Goal: Task Accomplishment & Management: Manage account settings

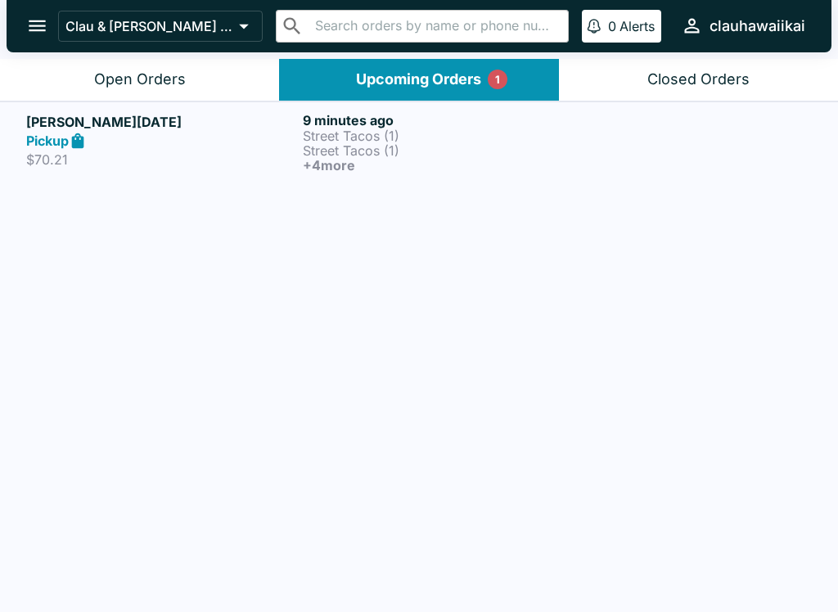
click at [228, 155] on p "$70.21" at bounding box center [161, 159] width 270 height 16
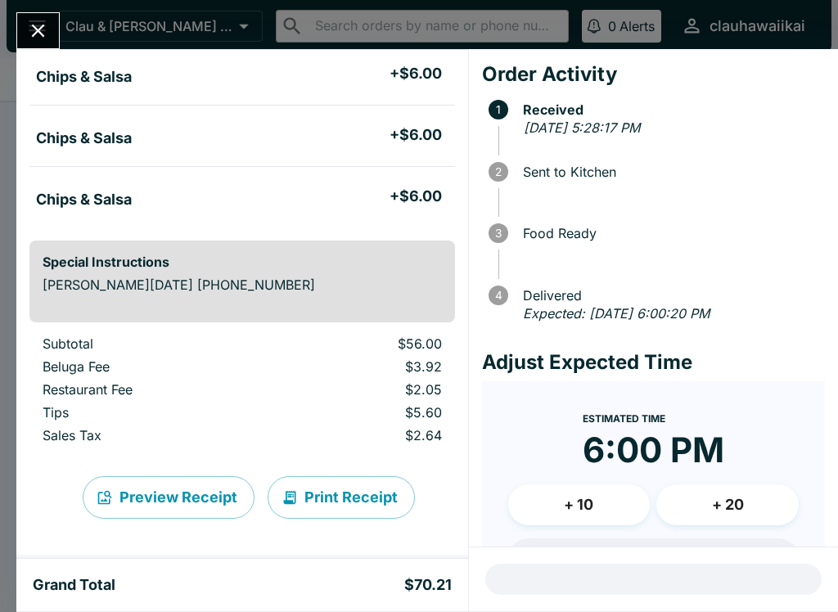
scroll to position [469, 0]
click at [351, 501] on button "Print Receipt" at bounding box center [341, 497] width 147 height 43
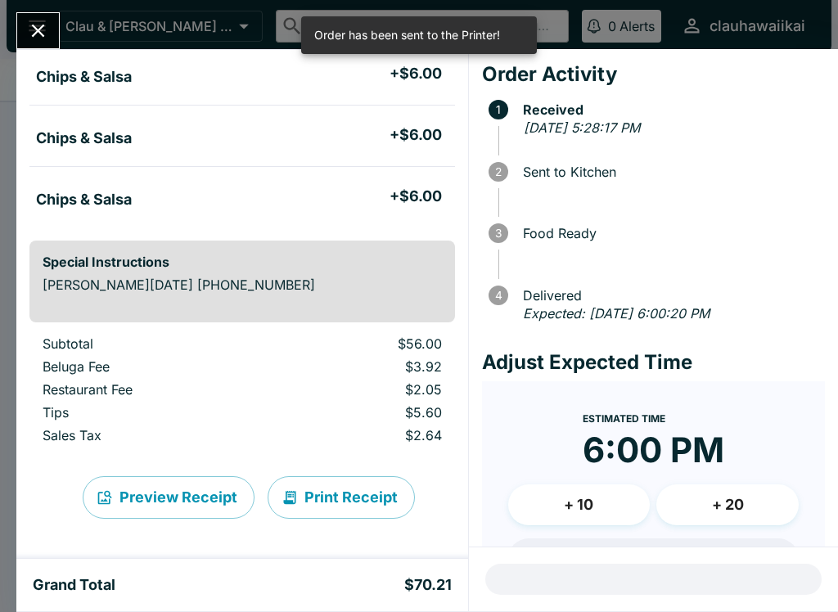
click at [43, 29] on icon "Close" at bounding box center [38, 31] width 22 height 22
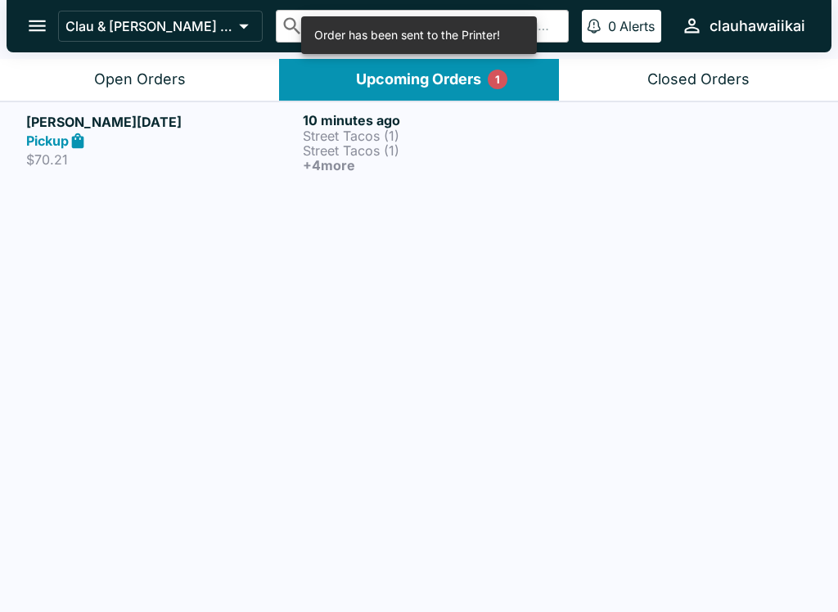
click at [228, 61] on button "Open Orders" at bounding box center [139, 80] width 279 height 42
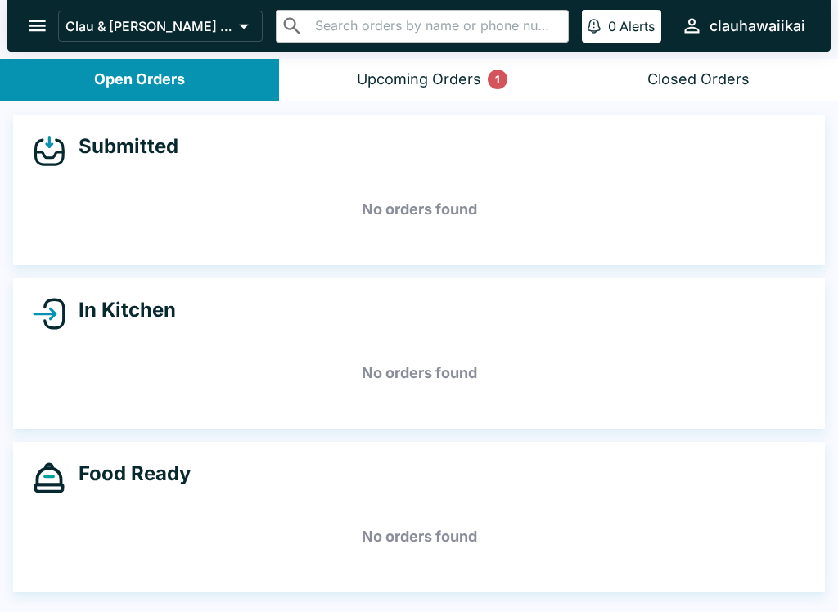
click at [458, 77] on div "Upcoming Orders 1" at bounding box center [419, 79] width 124 height 19
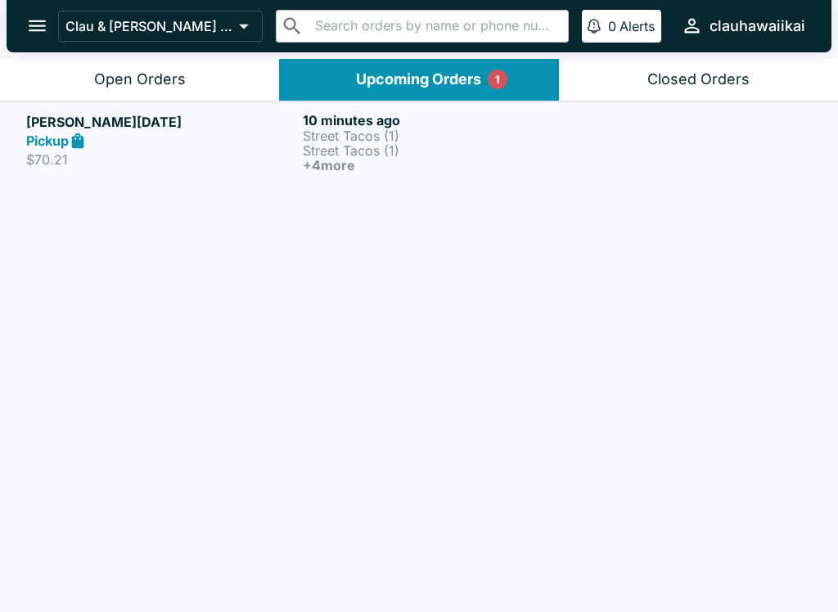
click at [172, 173] on link "[PERSON_NAME] [DATE] Pickup $70.21 10 minutes ago Street Tacos (1) Street Tacos…" at bounding box center [419, 141] width 838 height 81
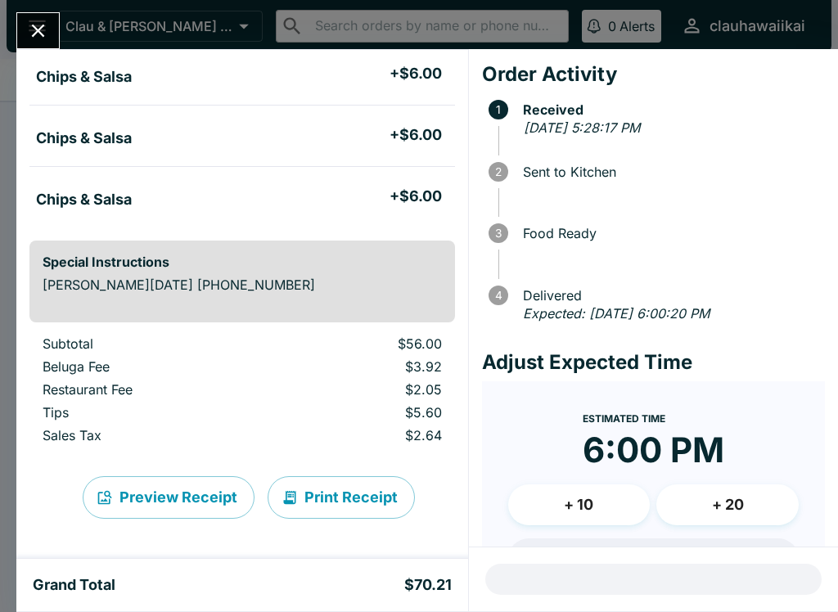
scroll to position [469, 0]
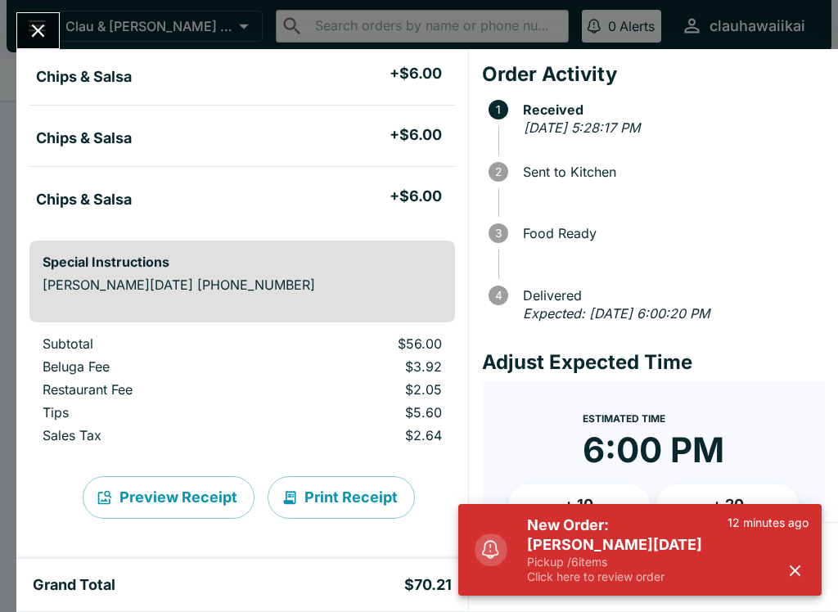
click at [610, 554] on h5 "New Order: [PERSON_NAME][DATE]" at bounding box center [627, 535] width 201 height 39
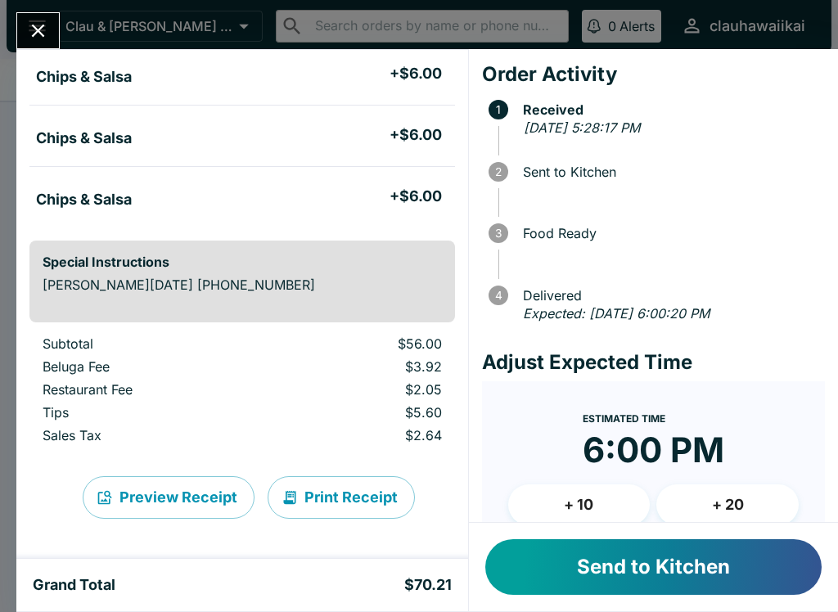
click at [40, 40] on icon "Close" at bounding box center [38, 31] width 22 height 22
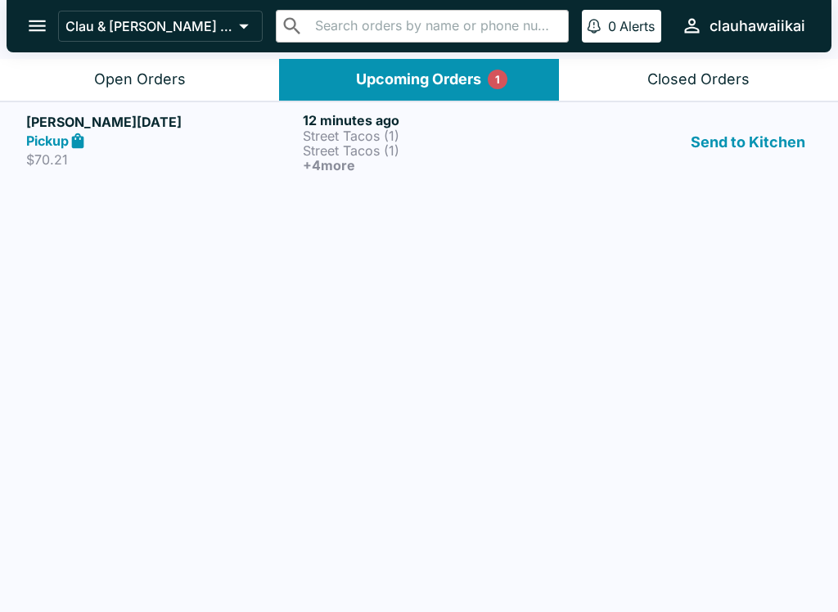
click at [176, 68] on button "Open Orders" at bounding box center [139, 80] width 279 height 42
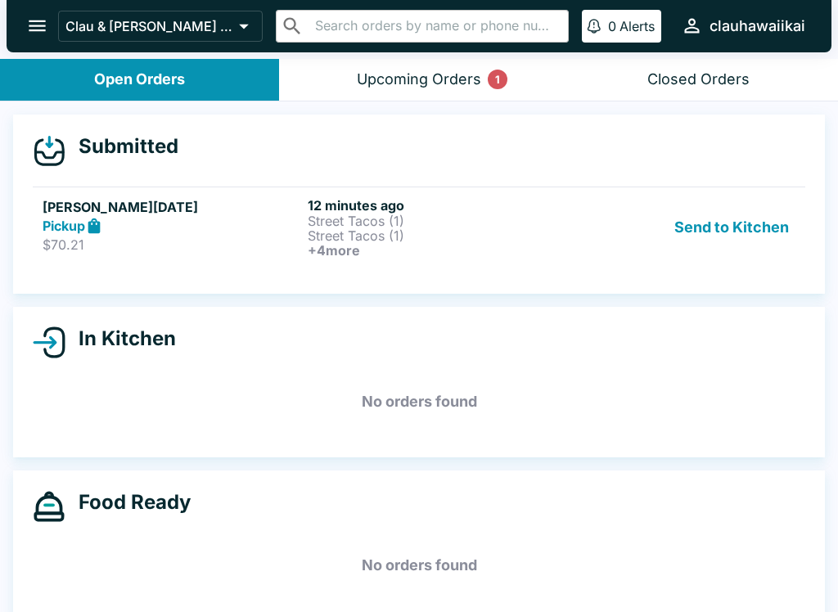
click at [515, 250] on h6 "+ 4 more" at bounding box center [437, 250] width 259 height 15
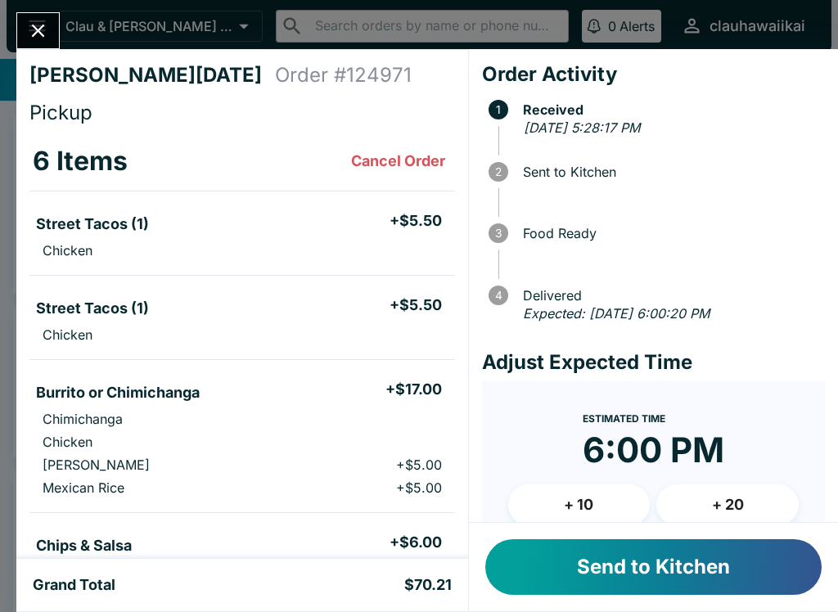
click at [591, 583] on button "Send to Kitchen" at bounding box center [653, 567] width 336 height 56
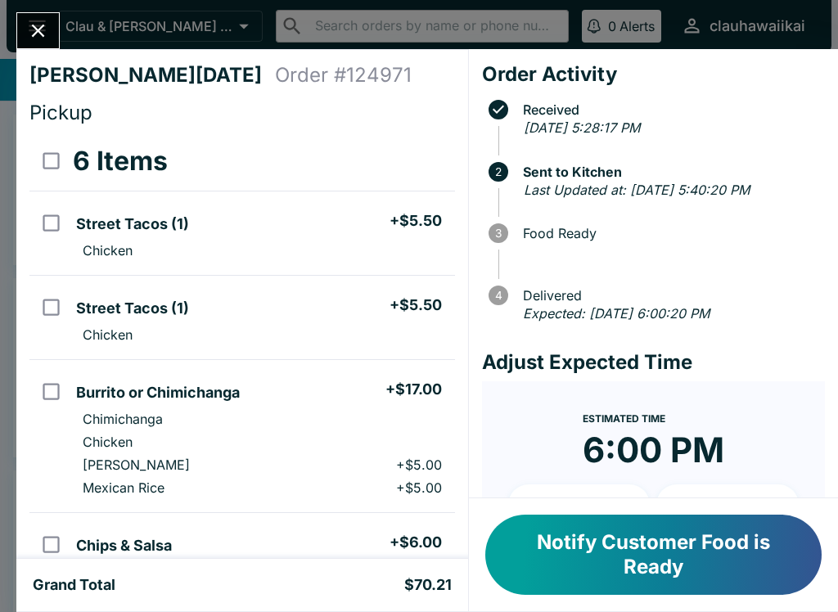
click at [26, 31] on button "Close" at bounding box center [38, 30] width 42 height 35
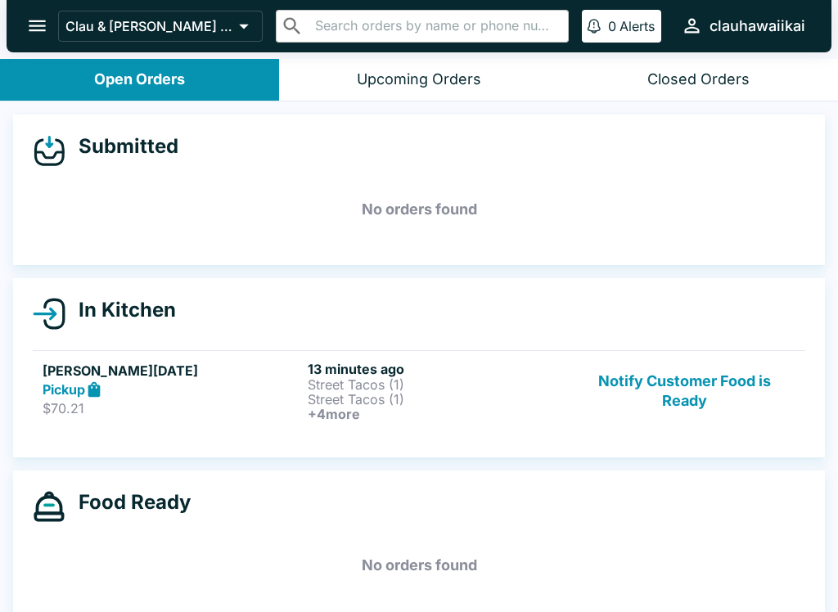
click at [390, 405] on p "Street Tacos (1)" at bounding box center [437, 399] width 259 height 15
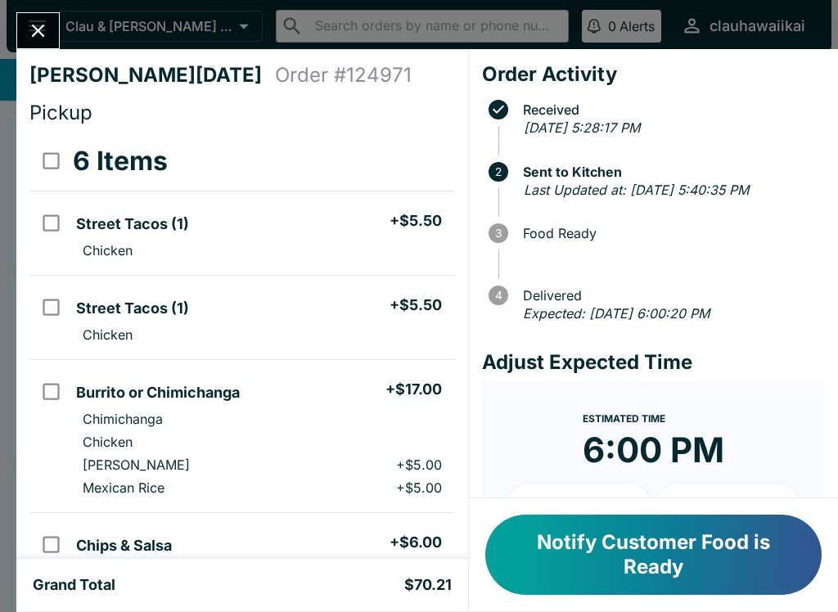
click at [600, 554] on button "Notify Customer Food is Ready" at bounding box center [653, 555] width 336 height 80
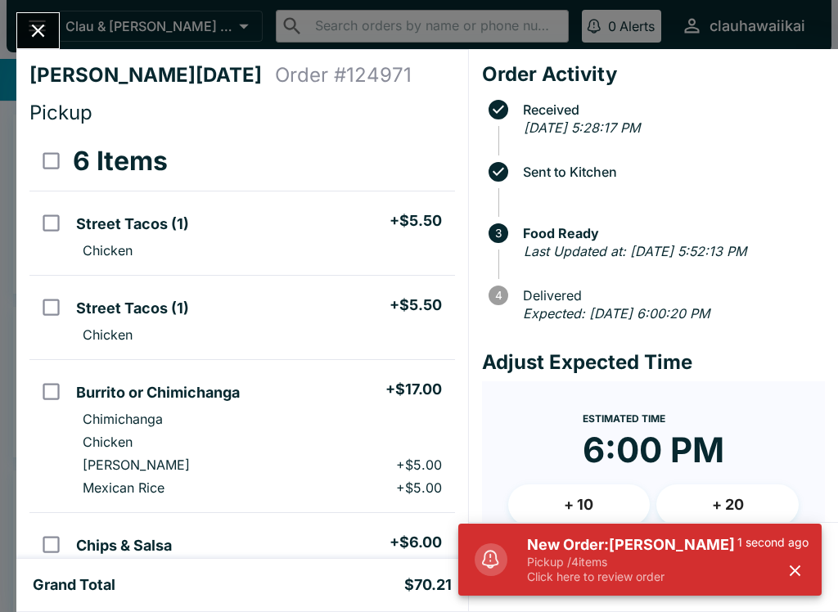
click at [47, 21] on icon "Close" at bounding box center [38, 31] width 22 height 22
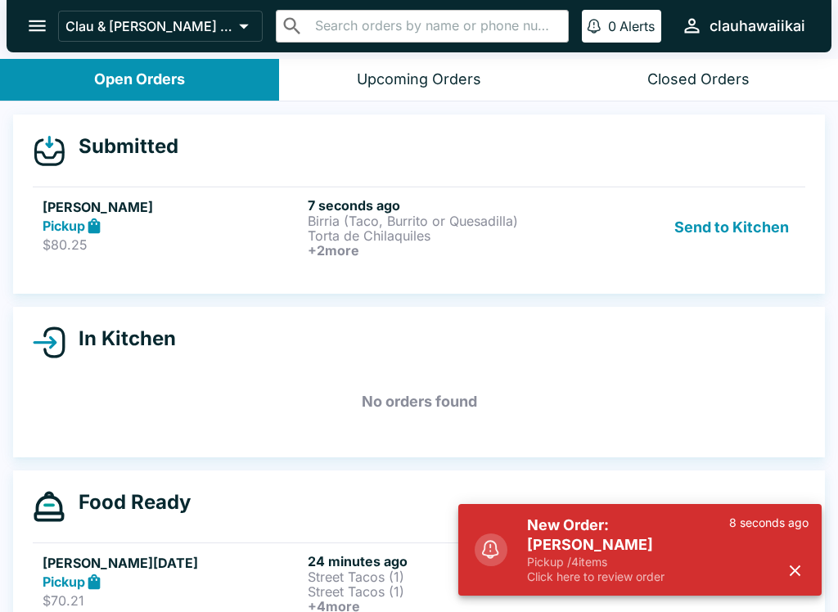
click at [392, 223] on p "Birria (Taco, Burrito or Quesadilla)" at bounding box center [437, 221] width 259 height 15
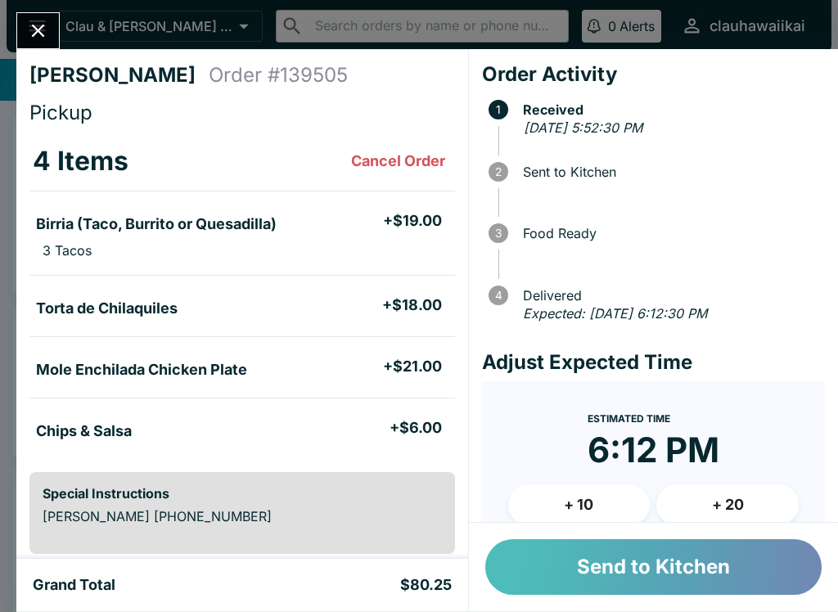
click at [592, 558] on button "Send to Kitchen" at bounding box center [653, 567] width 336 height 56
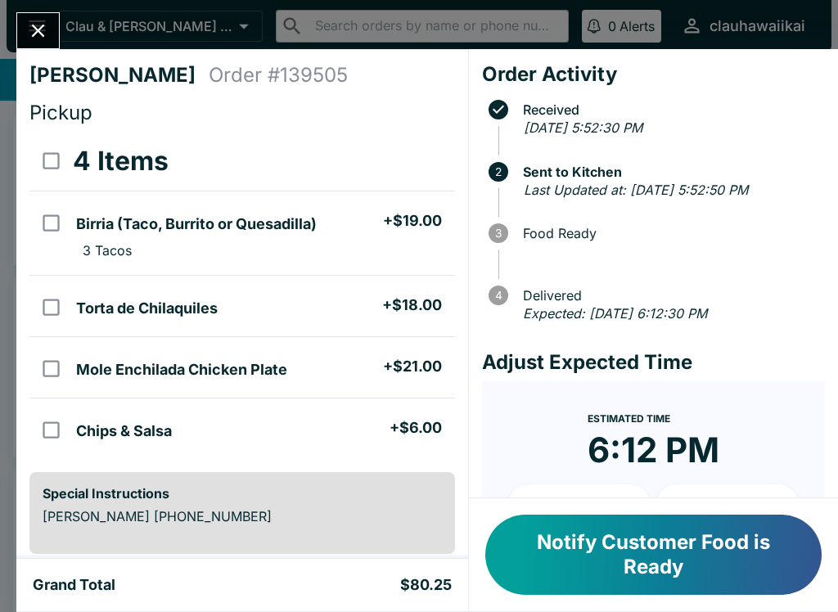
click at [13, 27] on div "[PERSON_NAME] Order # 139505 Pickup 4 Items Birria (Taco, Burrito or Quesadilla…" at bounding box center [419, 306] width 838 height 612
click at [31, 24] on icon "Close" at bounding box center [38, 31] width 22 height 22
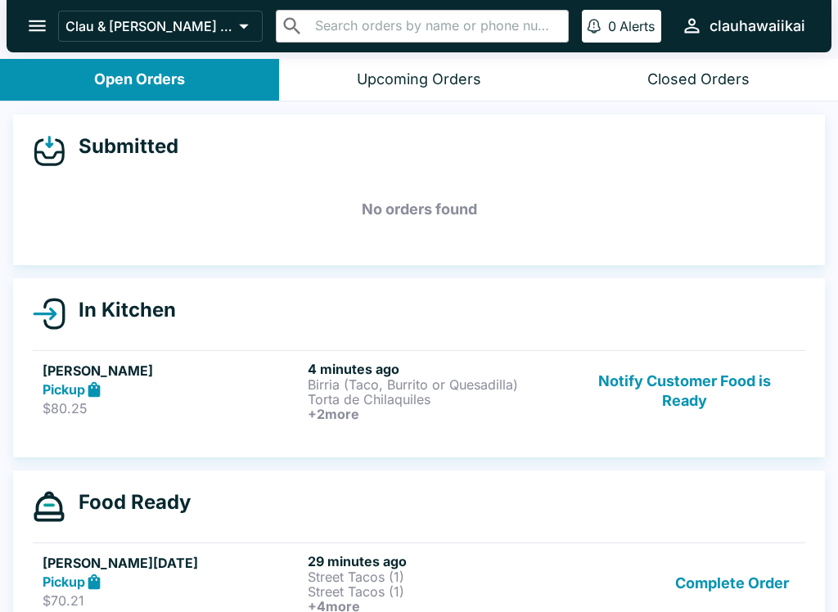
scroll to position [4, 0]
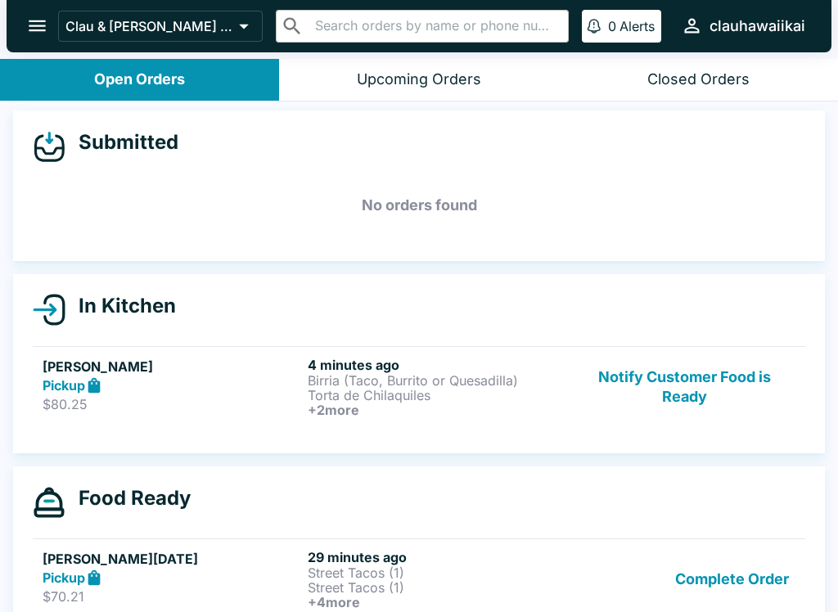
click at [372, 581] on p "Street Tacos (1)" at bounding box center [437, 587] width 259 height 15
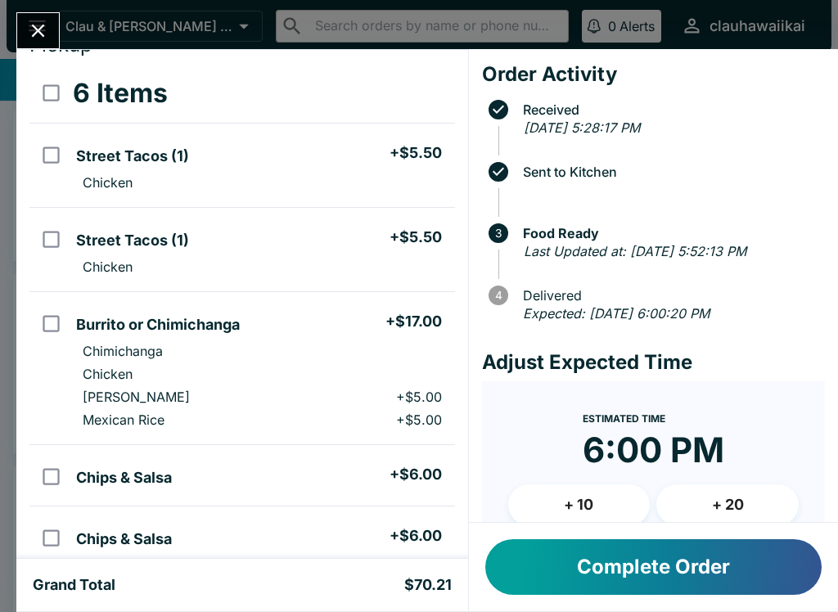
scroll to position [67, 0]
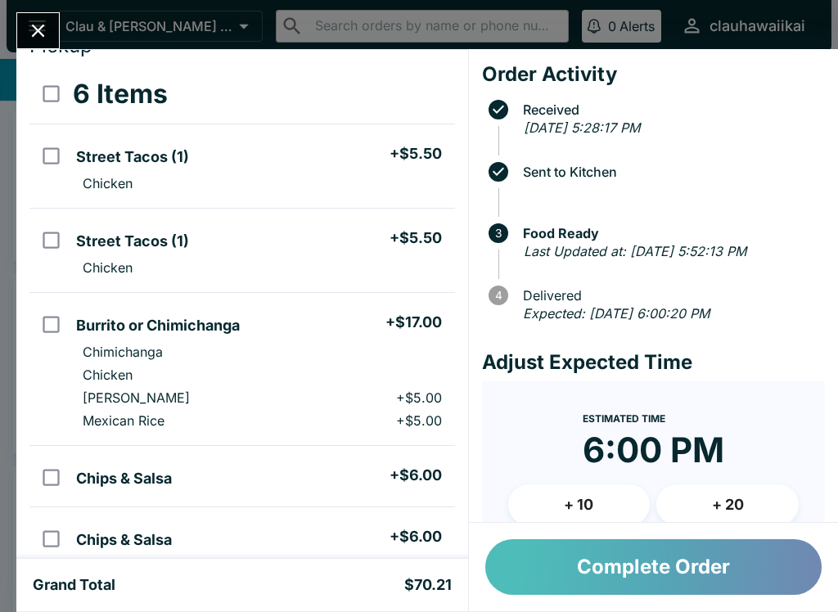
click at [584, 588] on button "Complete Order" at bounding box center [653, 567] width 336 height 56
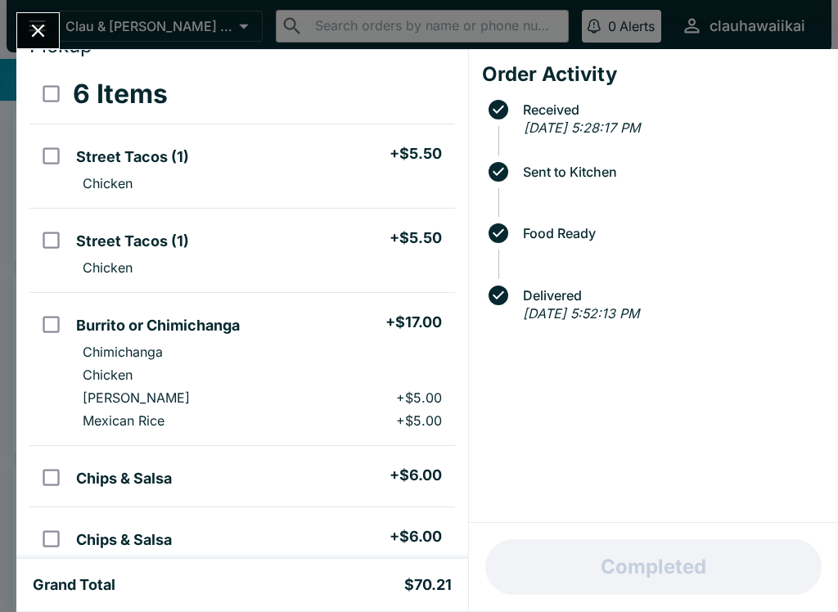
click at [43, 13] on button "Close" at bounding box center [38, 30] width 42 height 35
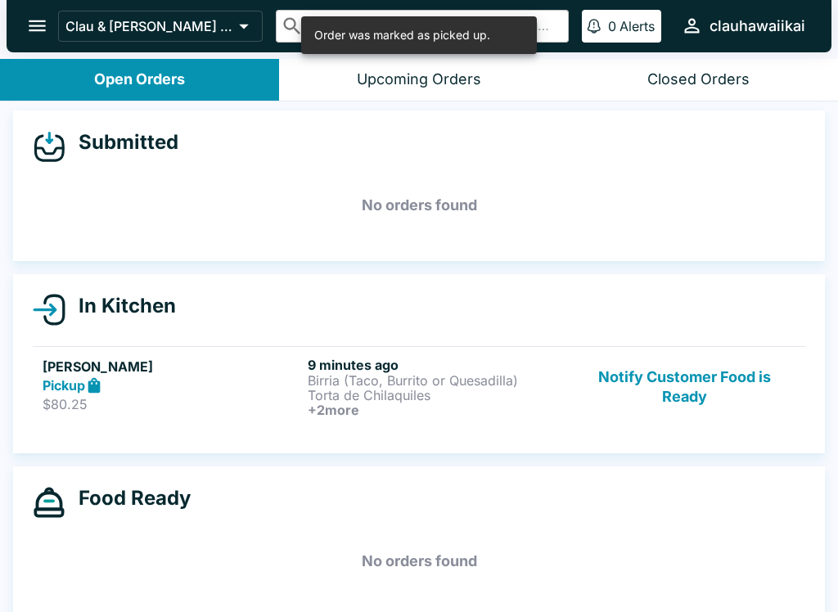
click at [270, 415] on div "[PERSON_NAME] Pickup $80.25" at bounding box center [172, 387] width 259 height 61
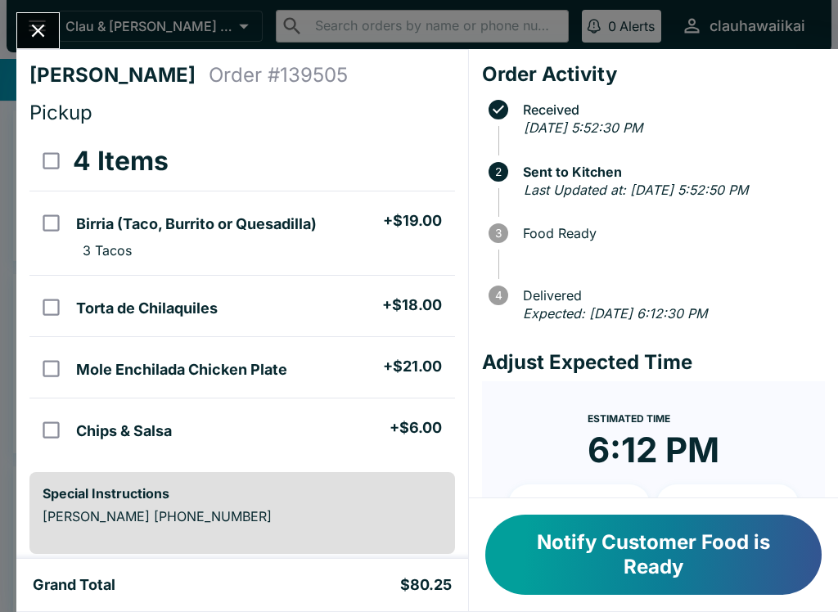
click at [119, 366] on h5 "Mole Enchilada Chicken Plate" at bounding box center [181, 370] width 211 height 20
checkbox input "true"
click at [165, 245] on li "3 Tacos" at bounding box center [262, 250] width 385 height 23
checkbox input "true"
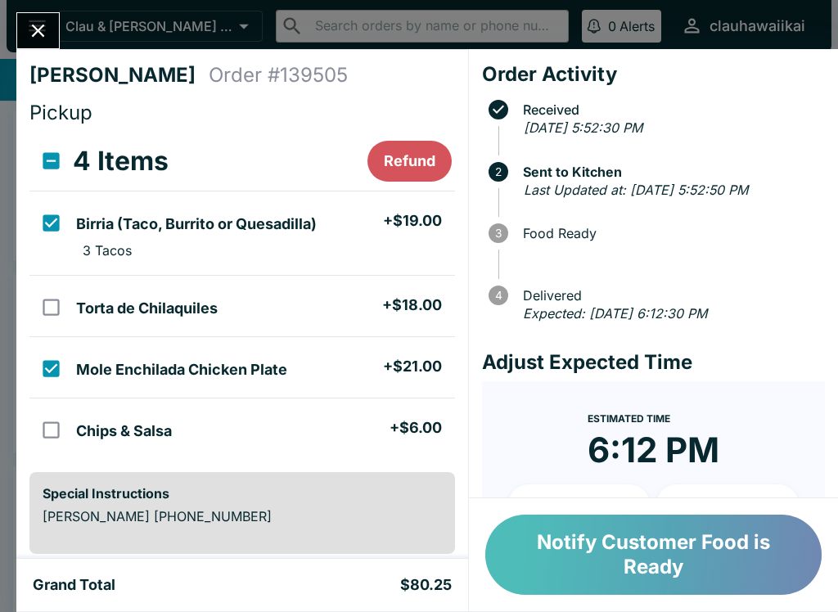
click at [618, 561] on button "Notify Customer Food is Ready" at bounding box center [653, 555] width 336 height 80
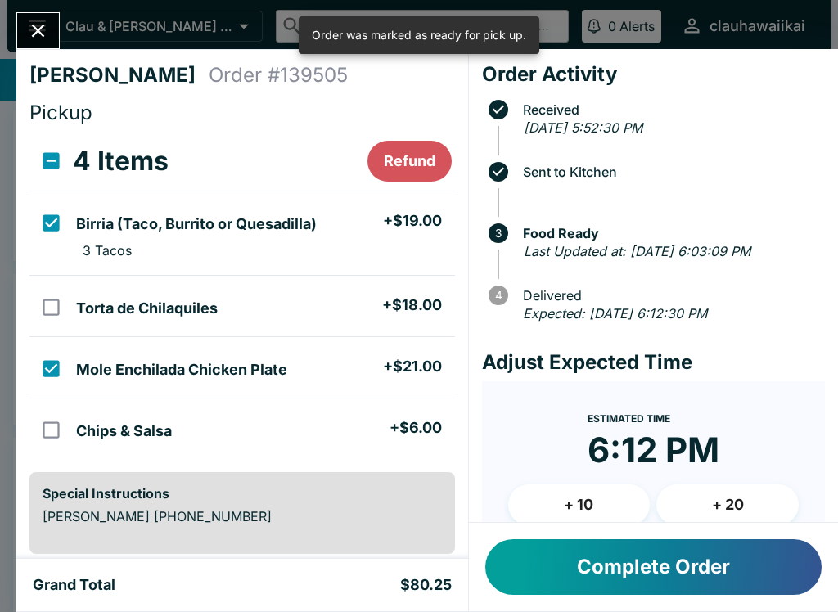
click at [51, 43] on button "Close" at bounding box center [38, 30] width 42 height 35
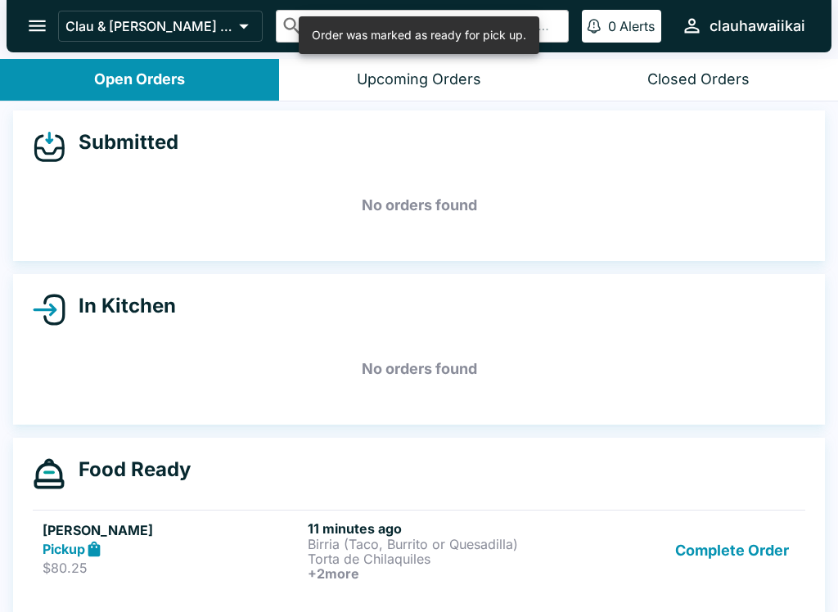
click at [338, 549] on p "Birria (Taco, Burrito or Quesadilla)" at bounding box center [437, 544] width 259 height 15
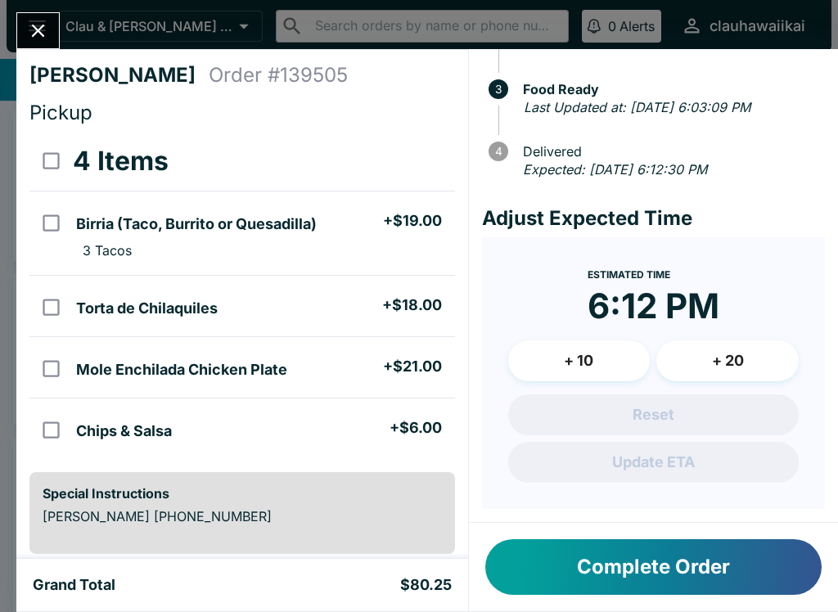
click at [38, 27] on icon "Close" at bounding box center [38, 31] width 22 height 22
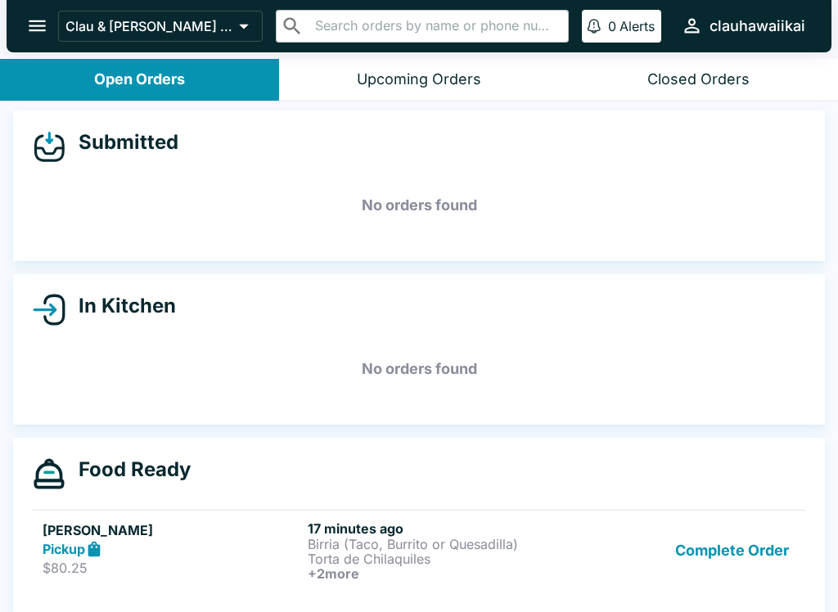
click at [338, 580] on h6 "+ 2 more" at bounding box center [437, 573] width 259 height 15
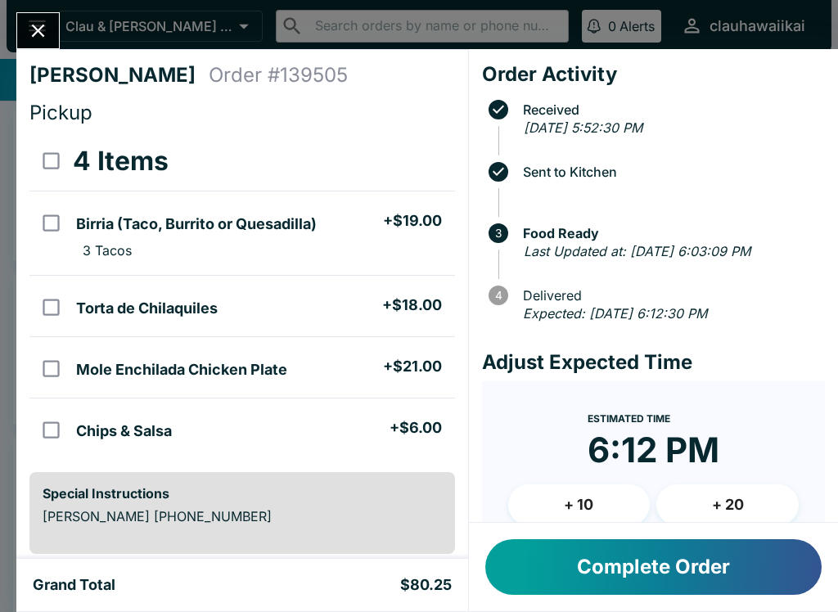
click at [634, 578] on button "Complete Order" at bounding box center [653, 567] width 336 height 56
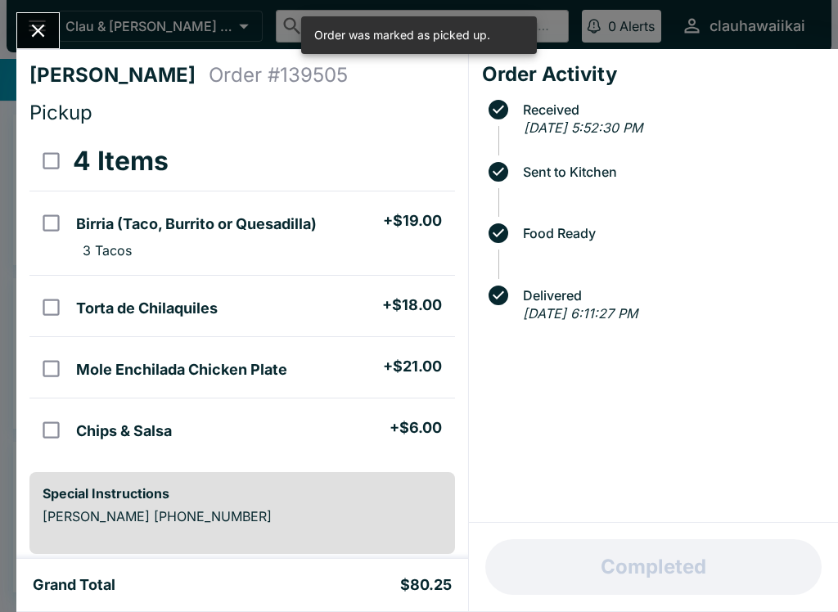
click at [55, 29] on button "Close" at bounding box center [38, 30] width 42 height 35
